Goal: Task Accomplishment & Management: Use online tool/utility

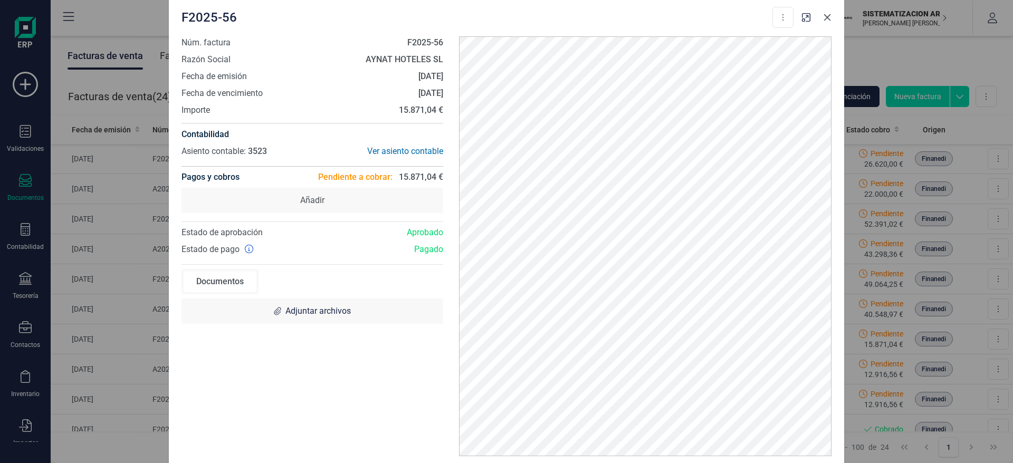
click at [827, 18] on icon "Close" at bounding box center [827, 17] width 8 height 8
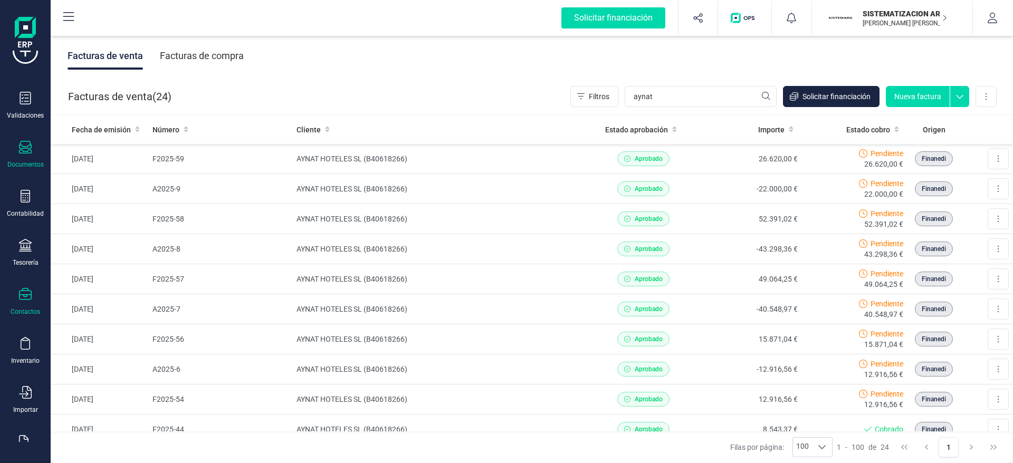
scroll to position [34, 0]
click at [33, 242] on div "Tesorería" at bounding box center [25, 252] width 42 height 28
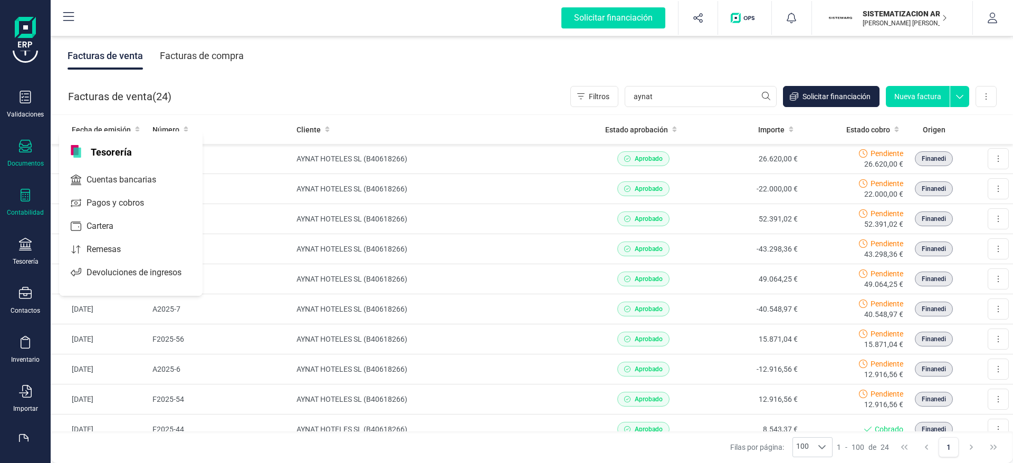
click at [26, 200] on icon at bounding box center [25, 195] width 13 height 13
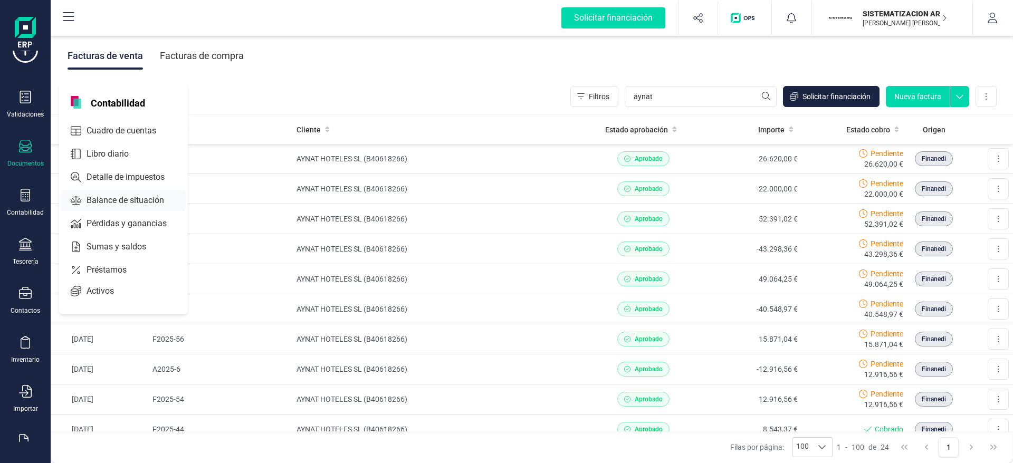
click at [132, 200] on span "Balance de situación" at bounding box center [132, 200] width 101 height 13
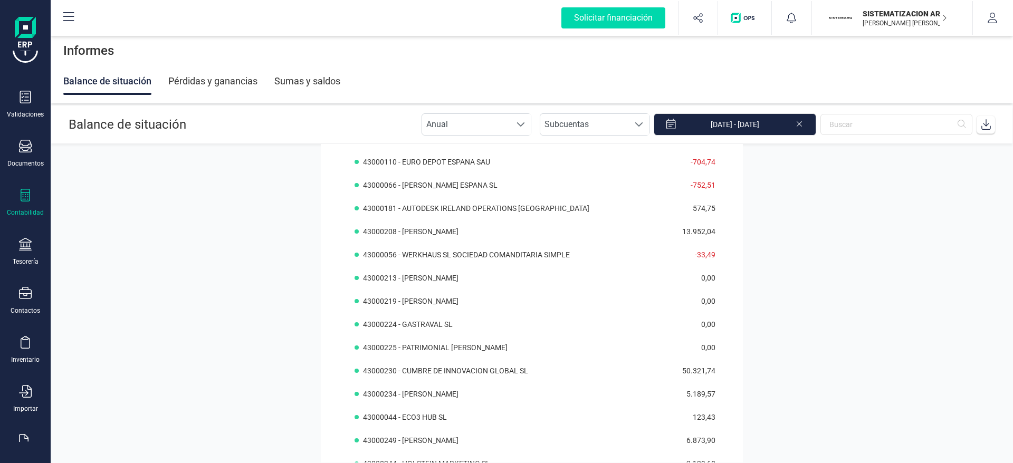
scroll to position [1445, 0]
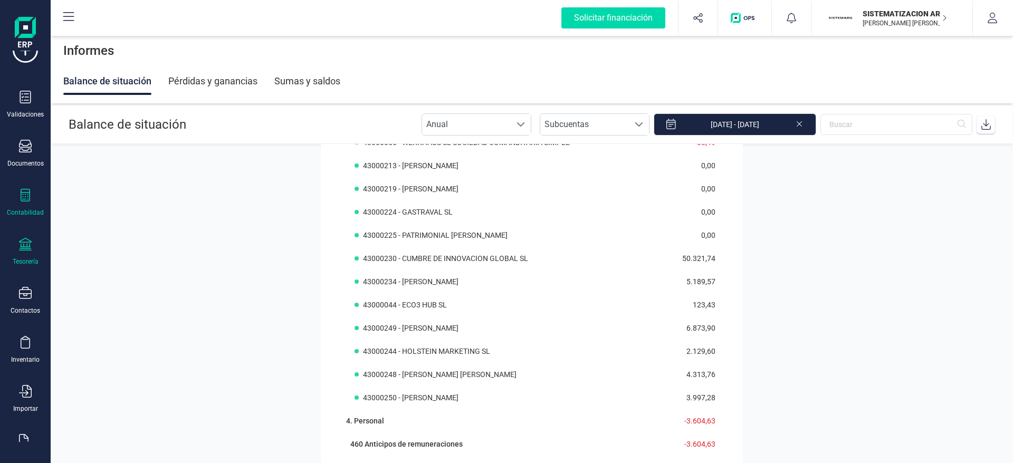
click at [36, 241] on div "Tesorería" at bounding box center [25, 252] width 42 height 28
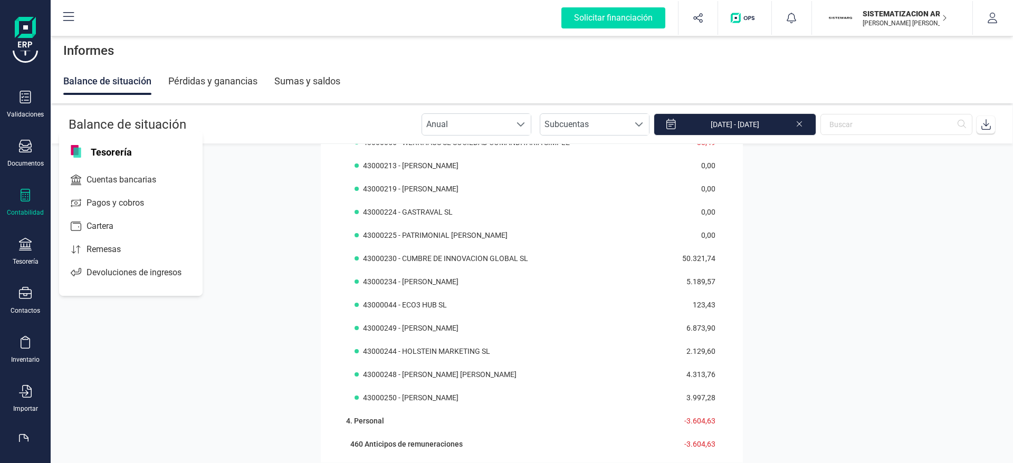
click at [129, 167] on div "Cuentas bancarias" at bounding box center [131, 179] width 144 height 25
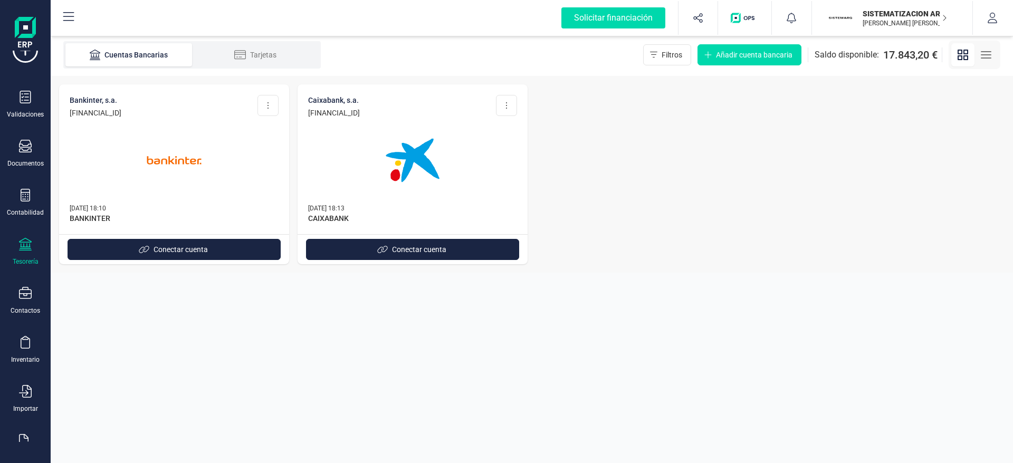
click at [195, 165] on img at bounding box center [174, 160] width 89 height 89
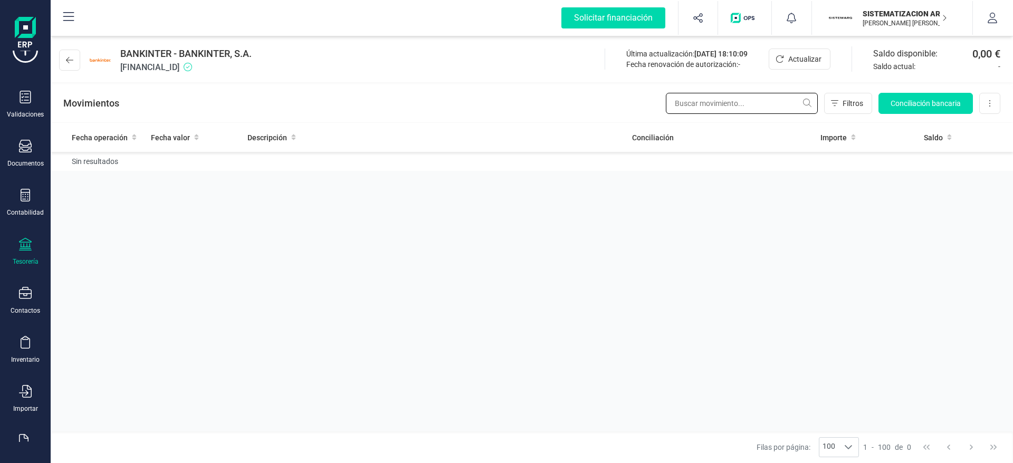
click at [715, 103] on input "text" at bounding box center [742, 103] width 152 height 21
type input "a"
click at [640, 296] on div "Fecha operación Fecha valor Descripción Conciliación Importe Saldo Sin resultad…" at bounding box center [532, 277] width 963 height 309
click at [71, 58] on icon at bounding box center [69, 60] width 7 height 8
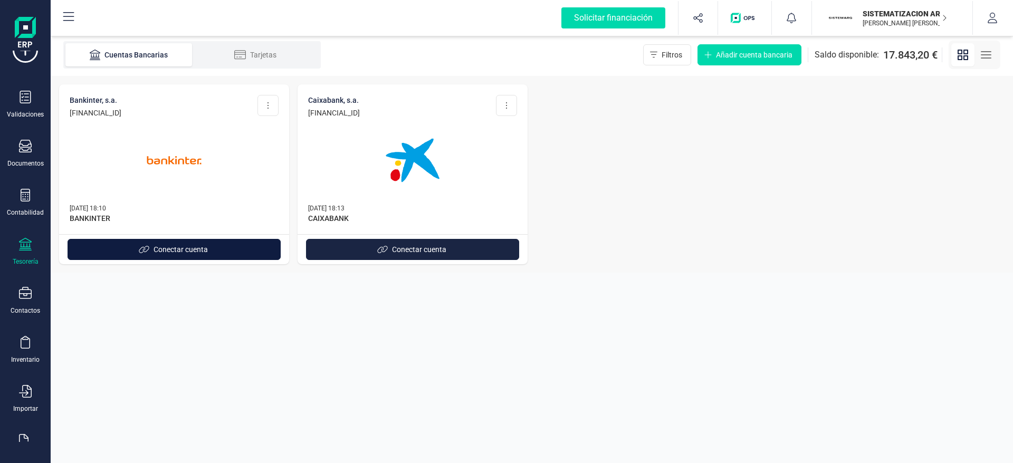
click at [162, 252] on span "Conectar cuenta" at bounding box center [181, 249] width 54 height 11
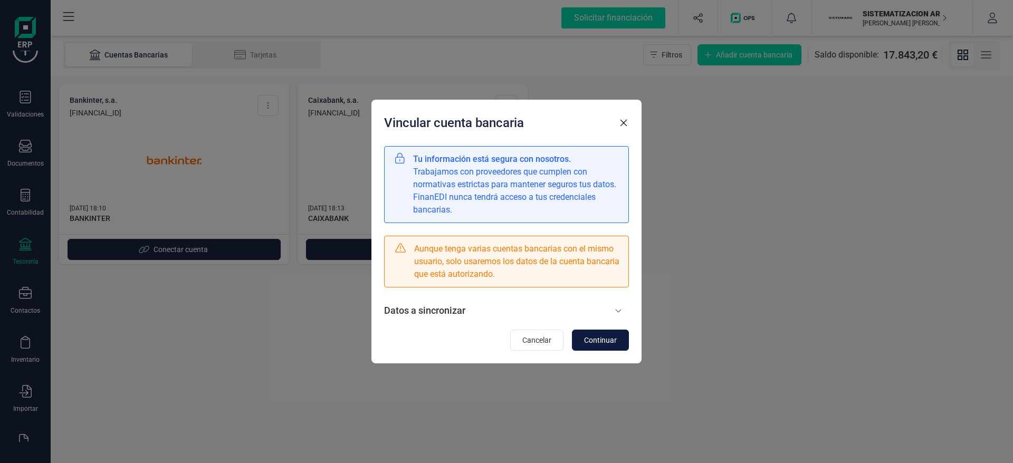
click at [602, 345] on span "Continuar" at bounding box center [600, 340] width 33 height 11
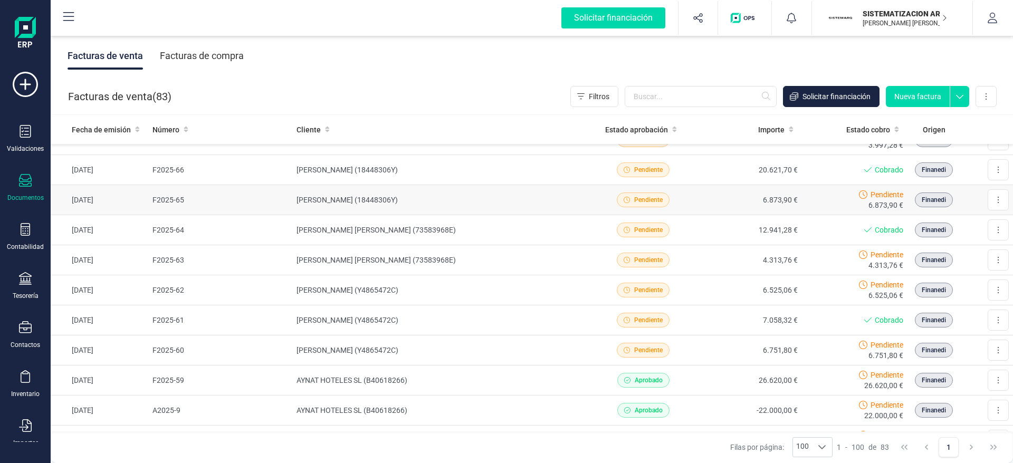
scroll to position [52, 0]
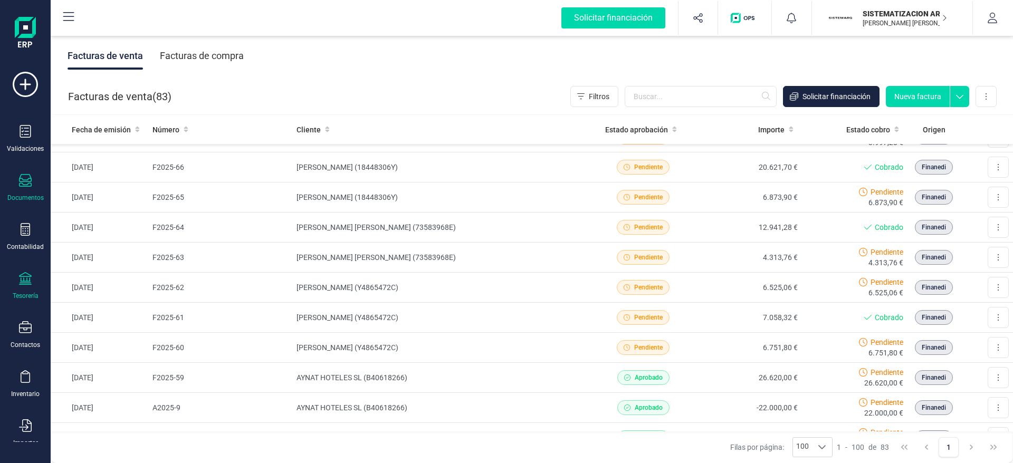
click at [33, 281] on div "Tesorería" at bounding box center [25, 286] width 42 height 28
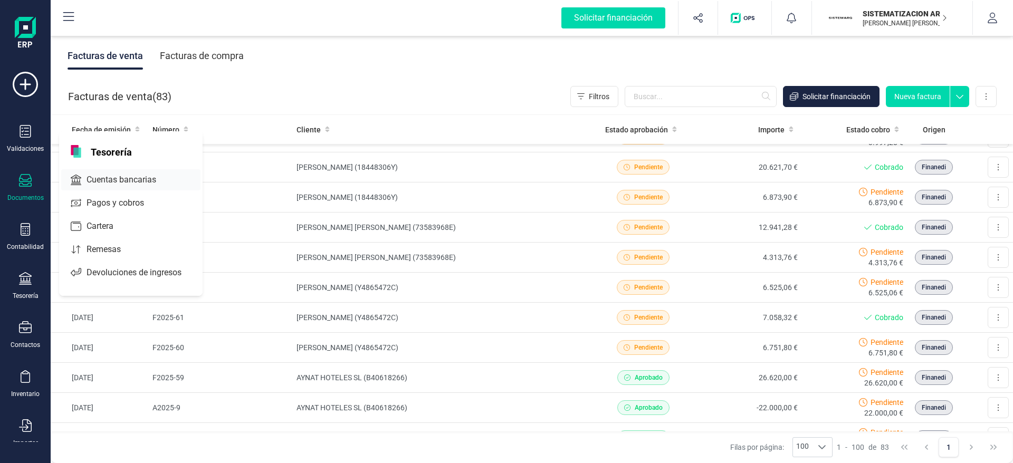
click at [98, 183] on span "Cuentas bancarias" at bounding box center [128, 180] width 93 height 13
